Goal: Information Seeking & Learning: Find specific page/section

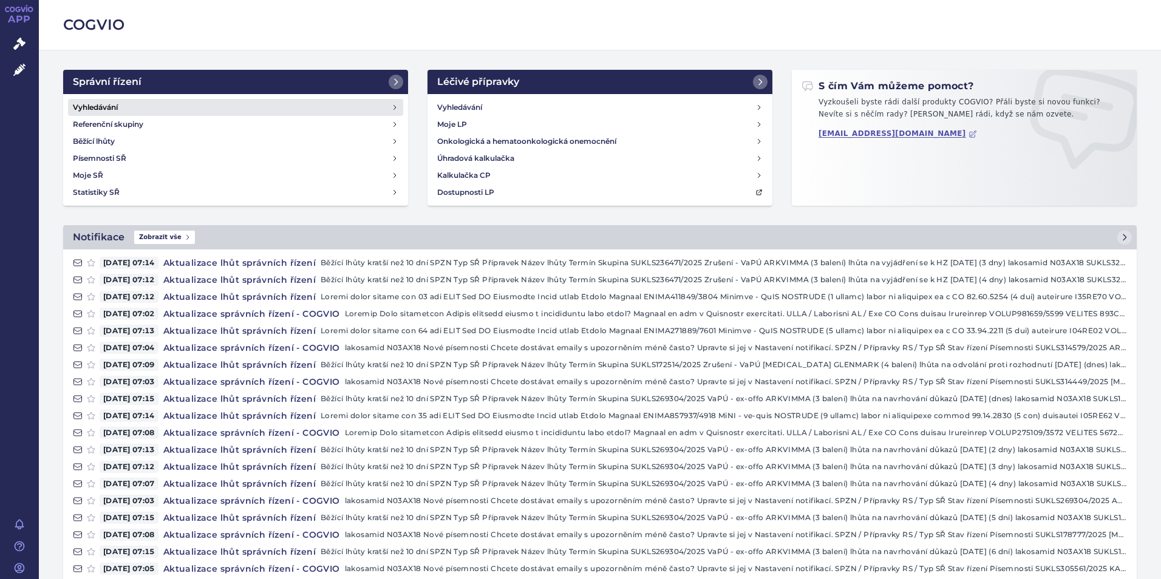
click at [97, 107] on h4 "Vyhledávání" at bounding box center [95, 107] width 45 height 12
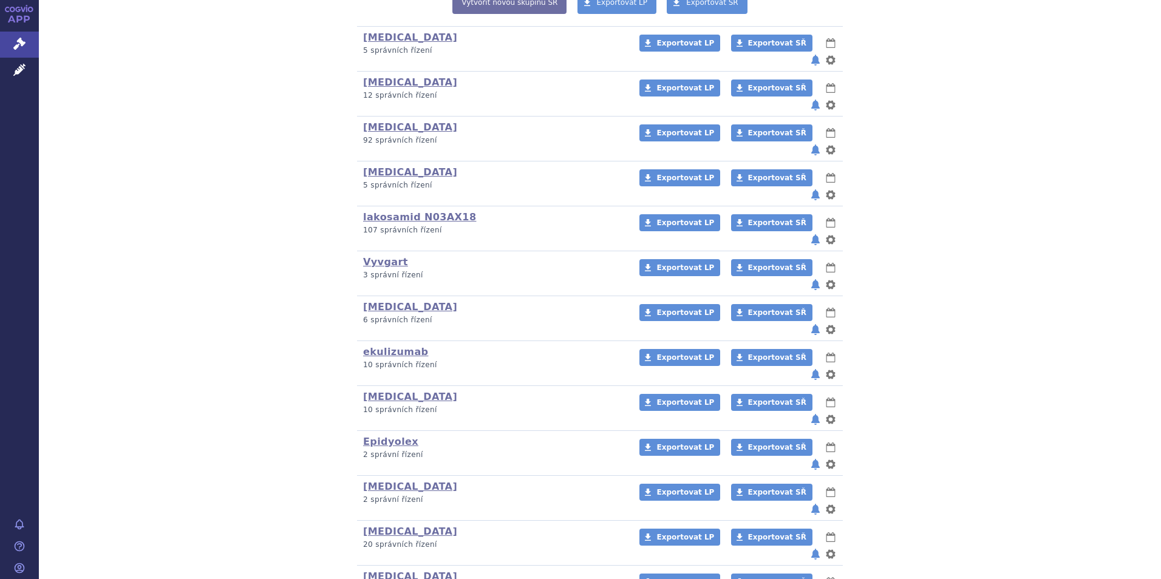
scroll to position [330, 0]
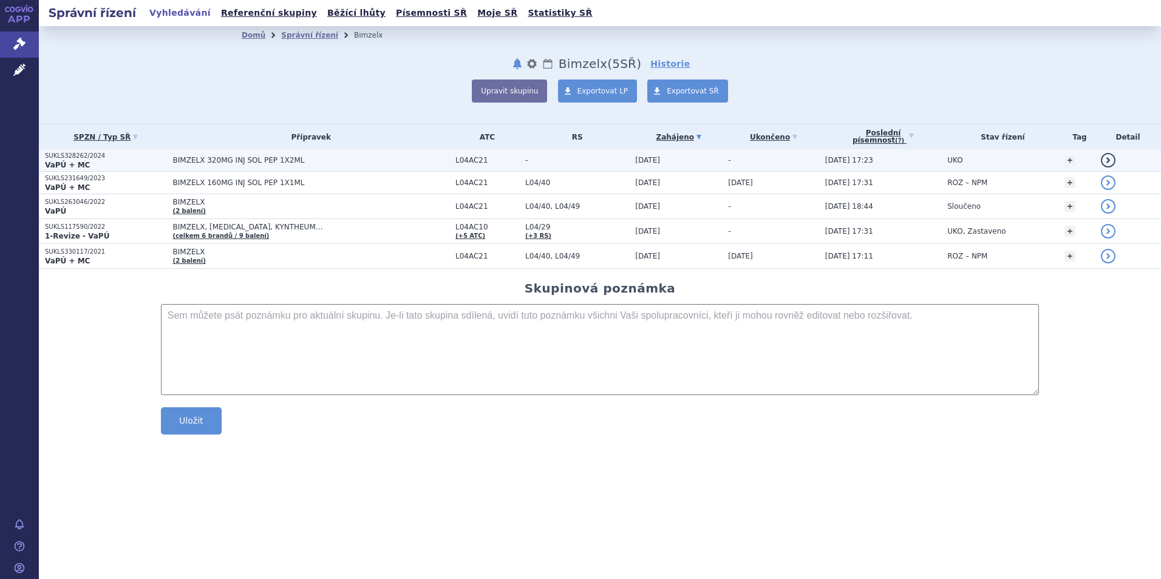
click at [72, 158] on p "SUKLS328262/2024" at bounding box center [106, 156] width 122 height 8
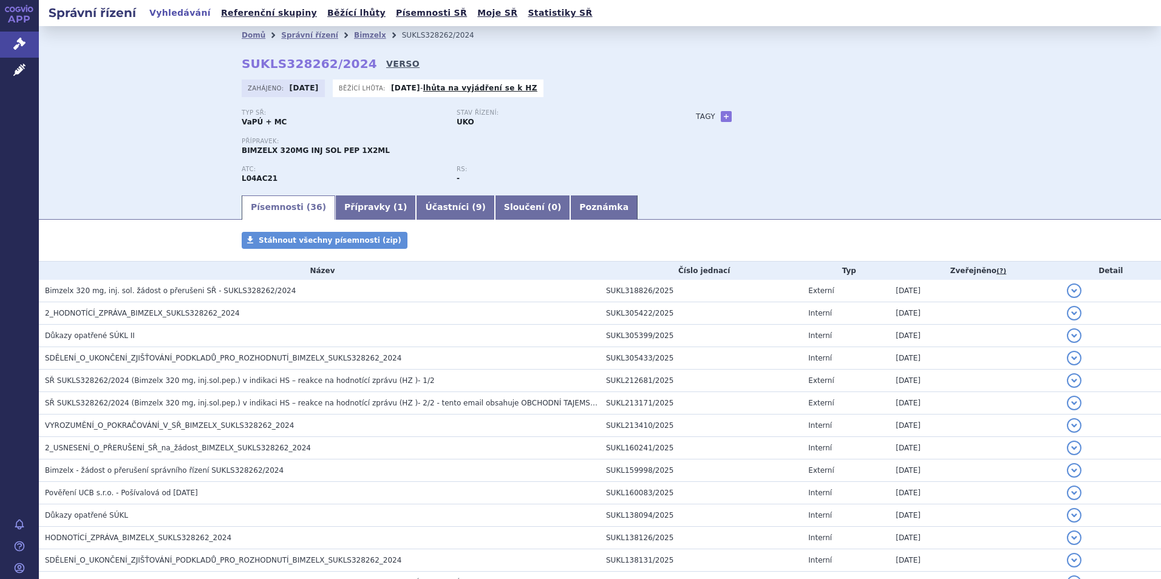
click at [386, 59] on link "VERSO" at bounding box center [402, 64] width 33 height 12
click at [386, 65] on link "VERSO" at bounding box center [402, 64] width 33 height 12
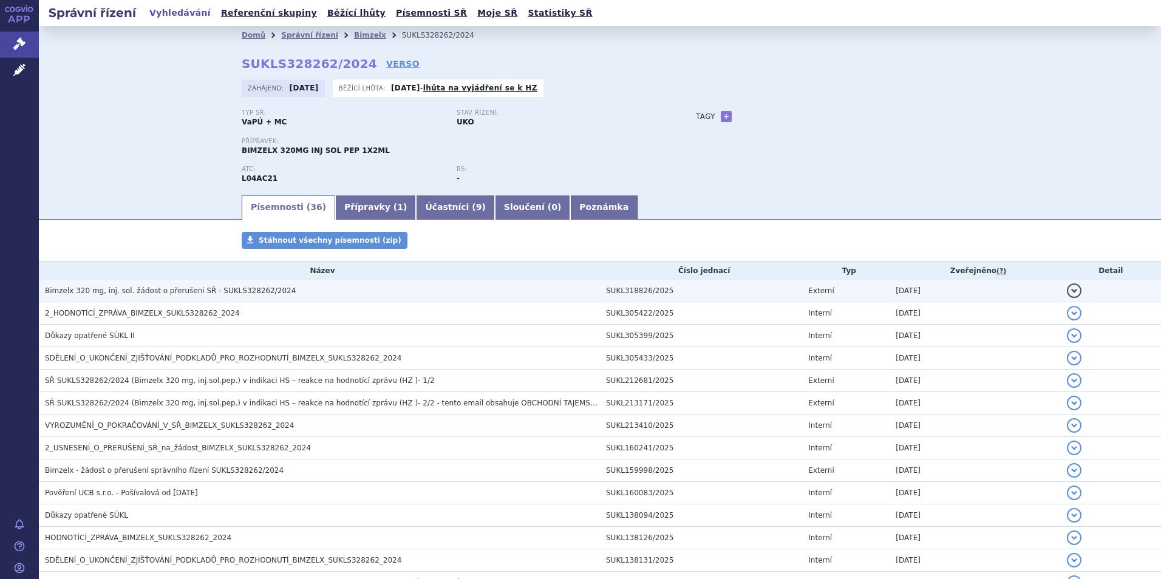
click at [142, 294] on span "Bimzelx 320 mg, inj. sol. žádost o přerušeni SŘ - SUKLS328262/2024" at bounding box center [170, 291] width 251 height 8
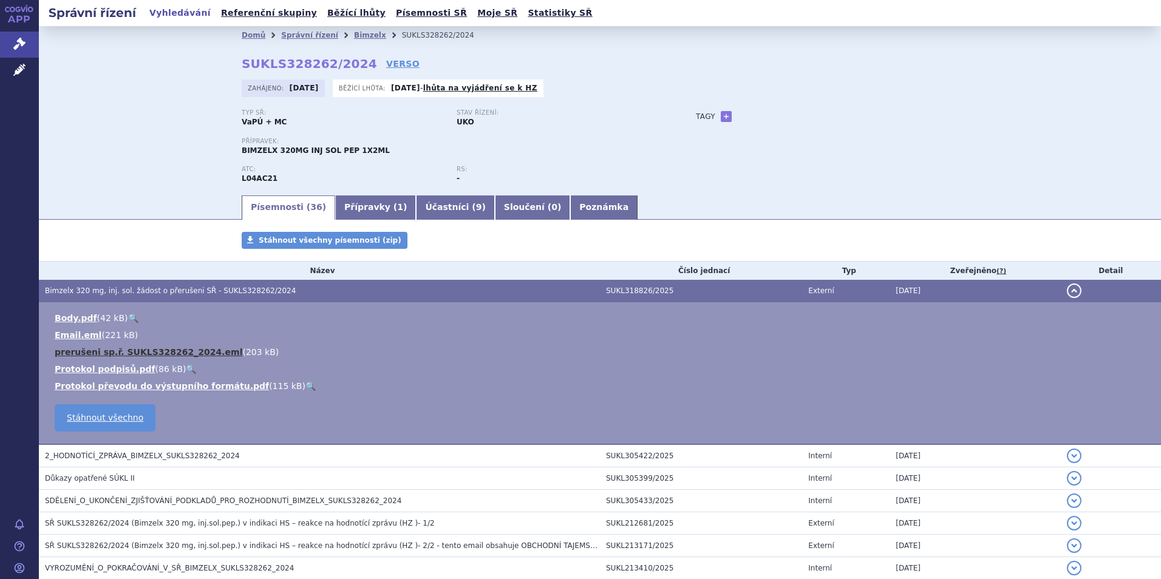
click at [100, 351] on link "prerušeni sp.ř. SUKLS328262_2024.eml" at bounding box center [149, 352] width 188 height 10
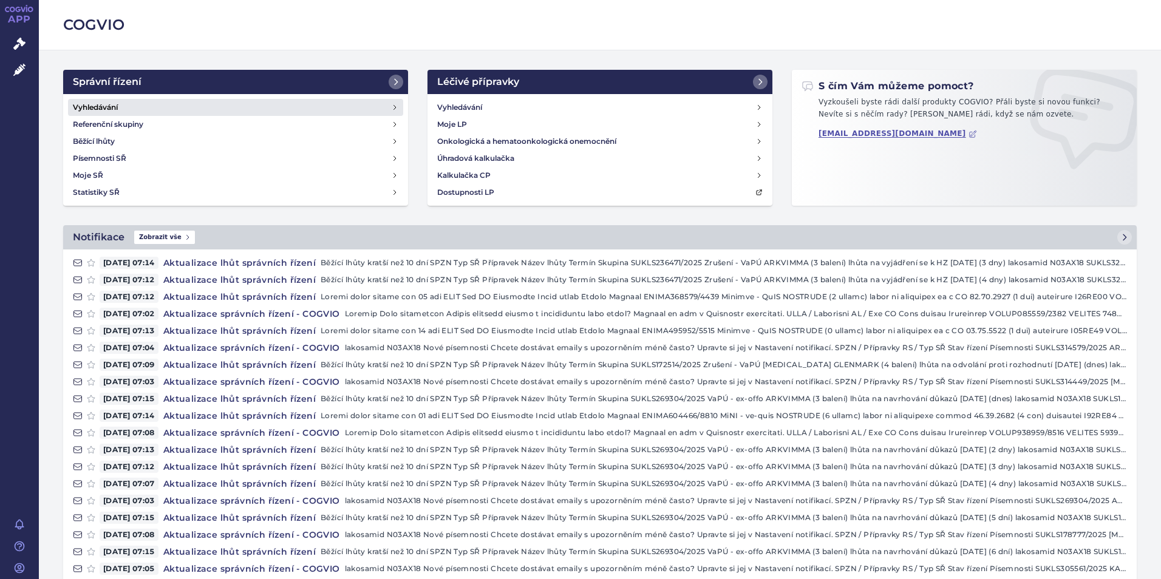
click at [90, 110] on h4 "Vyhledávání" at bounding box center [95, 107] width 45 height 12
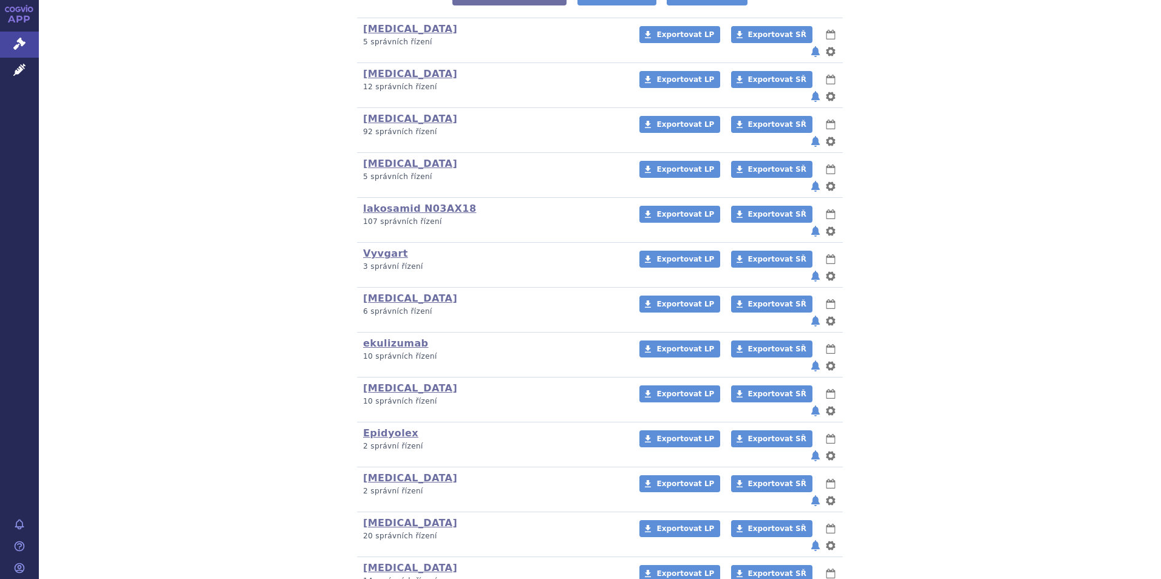
scroll to position [304, 0]
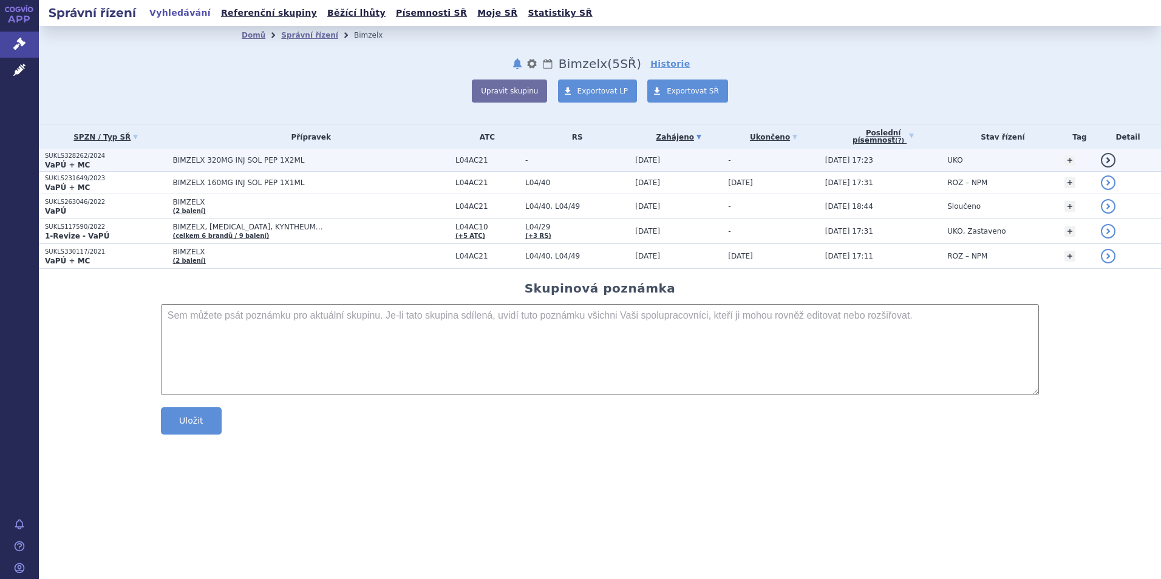
click at [90, 157] on p "SUKLS328262/2024" at bounding box center [106, 156] width 122 height 8
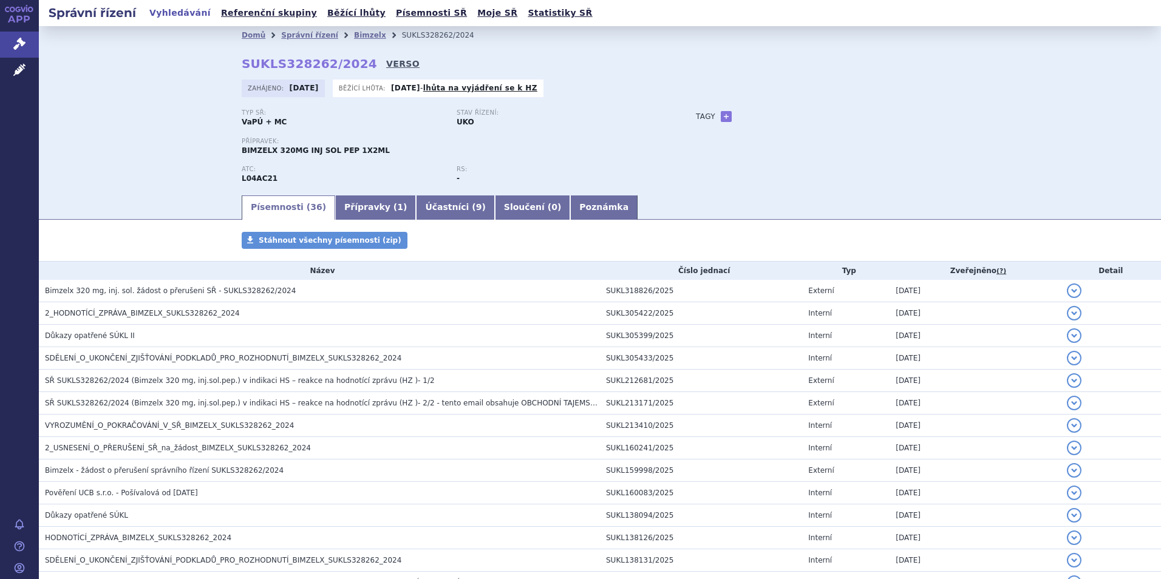
click at [386, 62] on link "VERSO" at bounding box center [402, 64] width 33 height 12
